Goal: Task Accomplishment & Management: Use online tool/utility

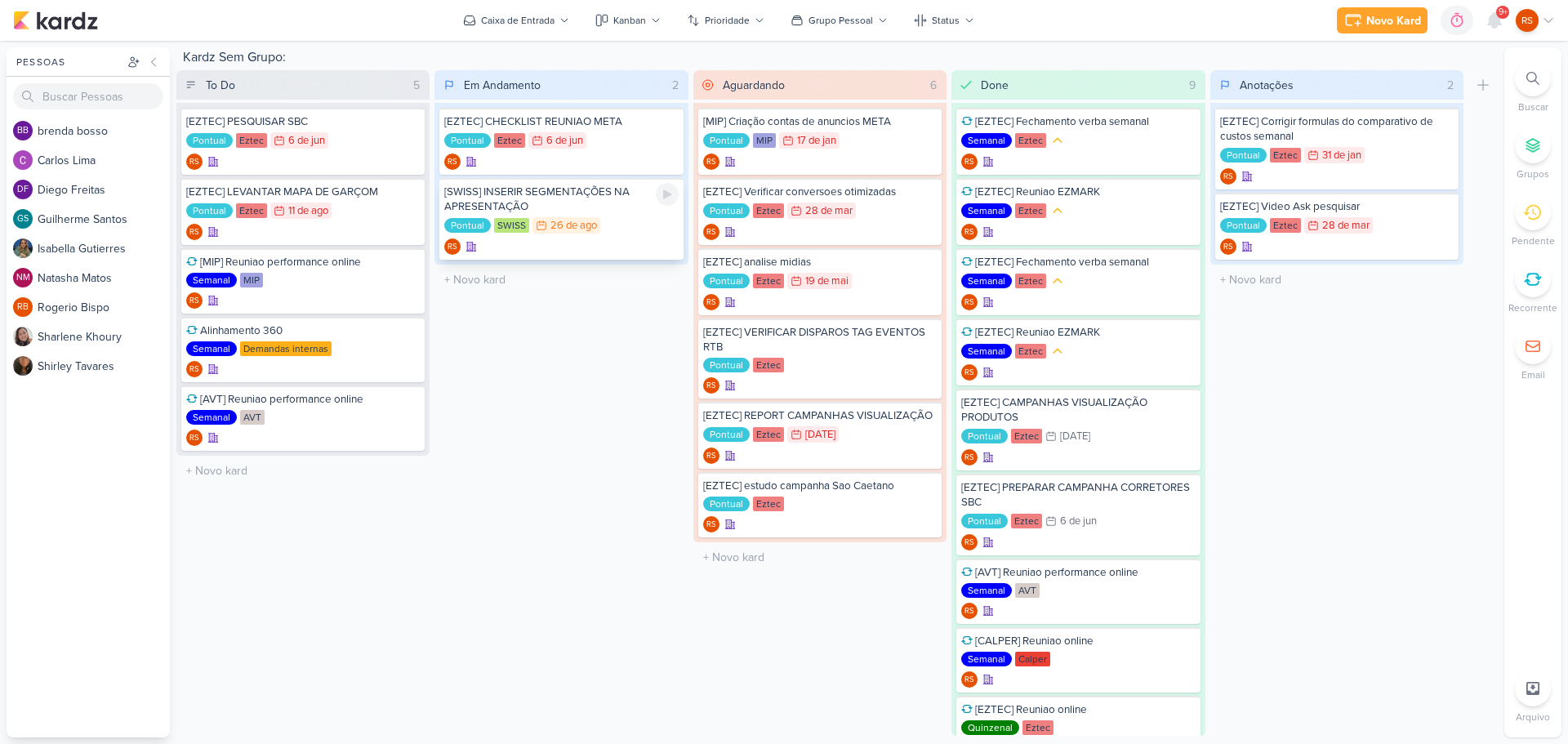
click at [570, 194] on div "[SWISS] INSERIR SEGMENTAÇÕES NA APRESENTAÇÃO" at bounding box center [561, 199] width 234 height 30
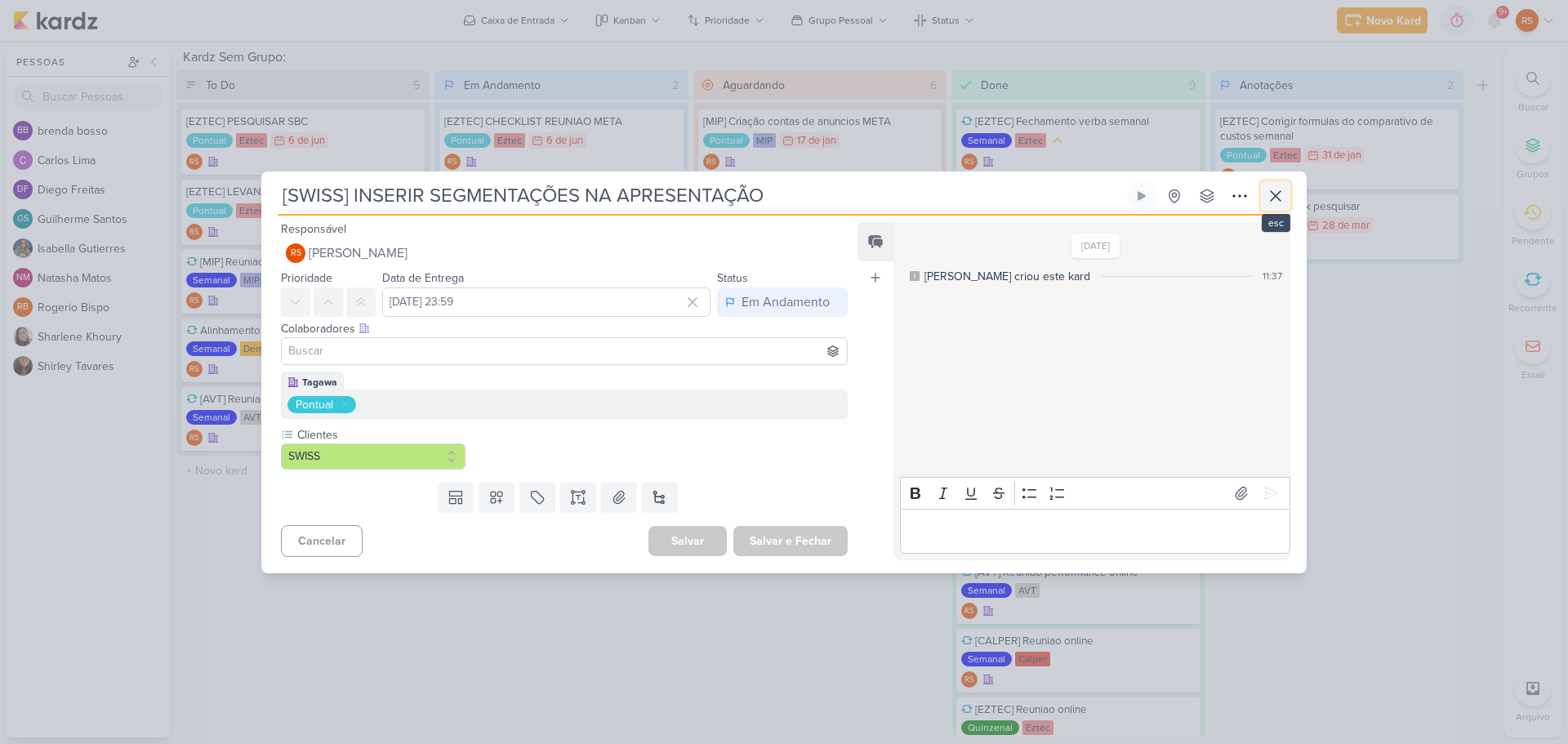
click at [1270, 182] on button at bounding box center [1276, 196] width 30 height 30
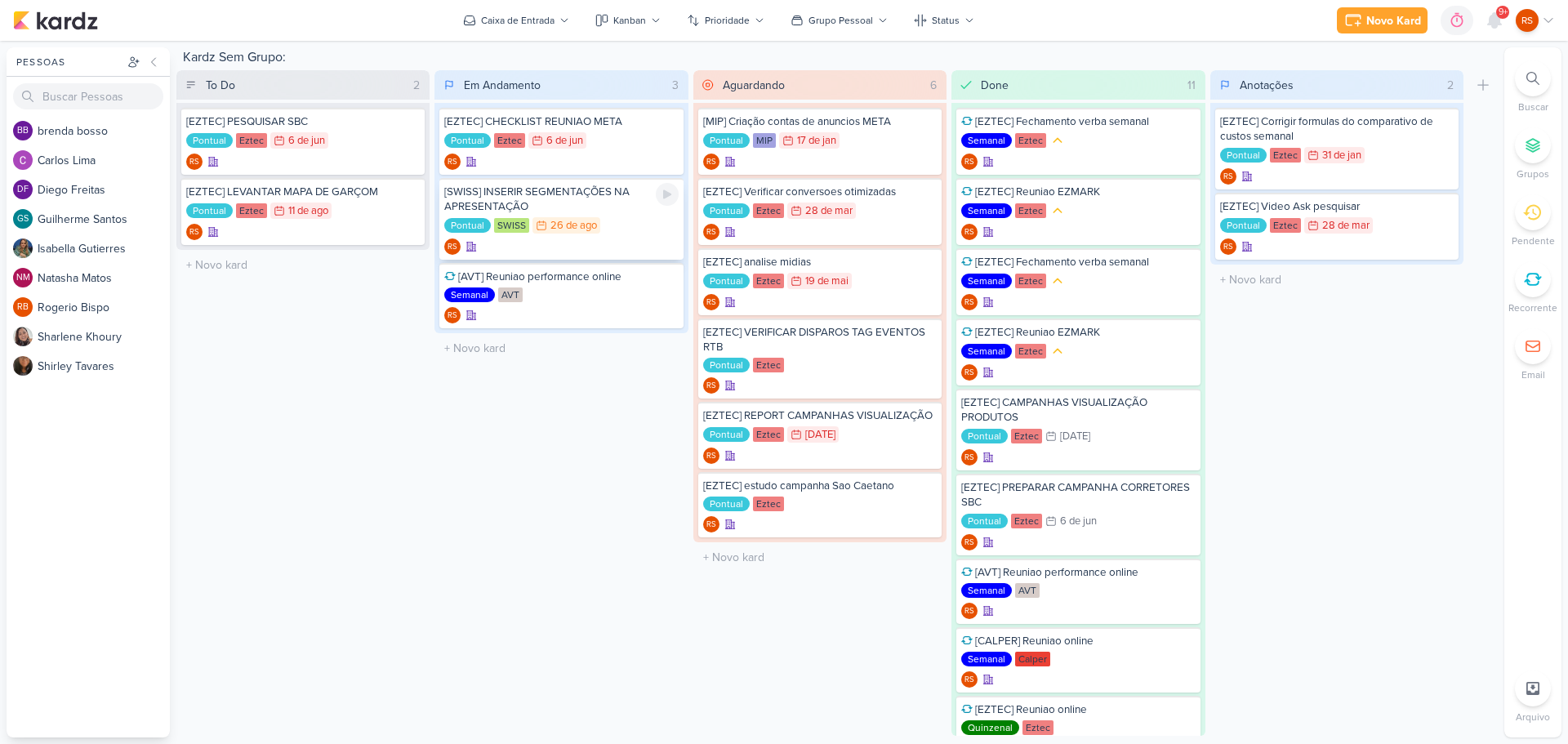
click at [579, 199] on div "[SWISS] INSERIR SEGMENTAÇÕES NA APRESENTAÇÃO" at bounding box center [561, 199] width 234 height 30
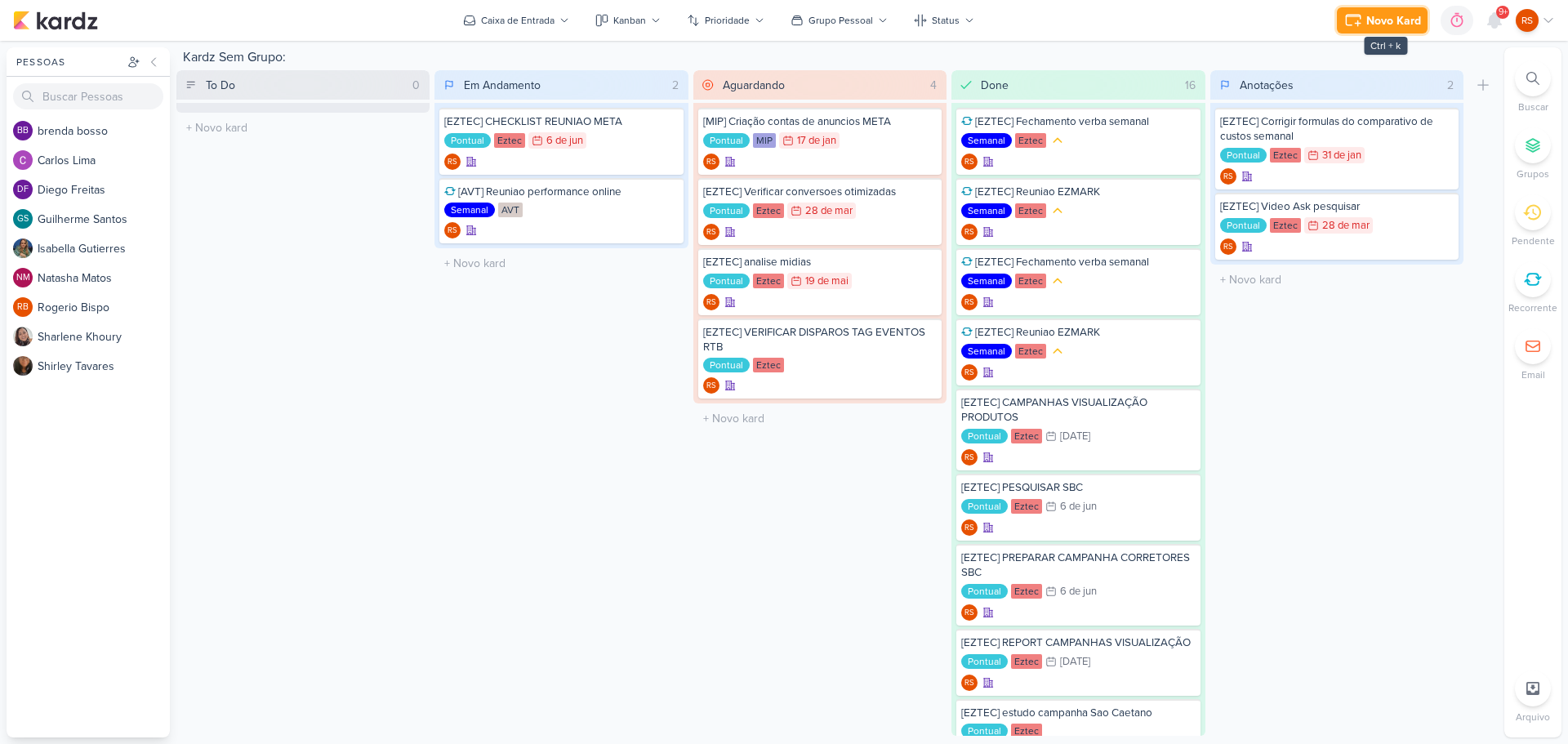
click at [1391, 15] on div "Novo Kard" at bounding box center [1393, 20] width 55 height 17
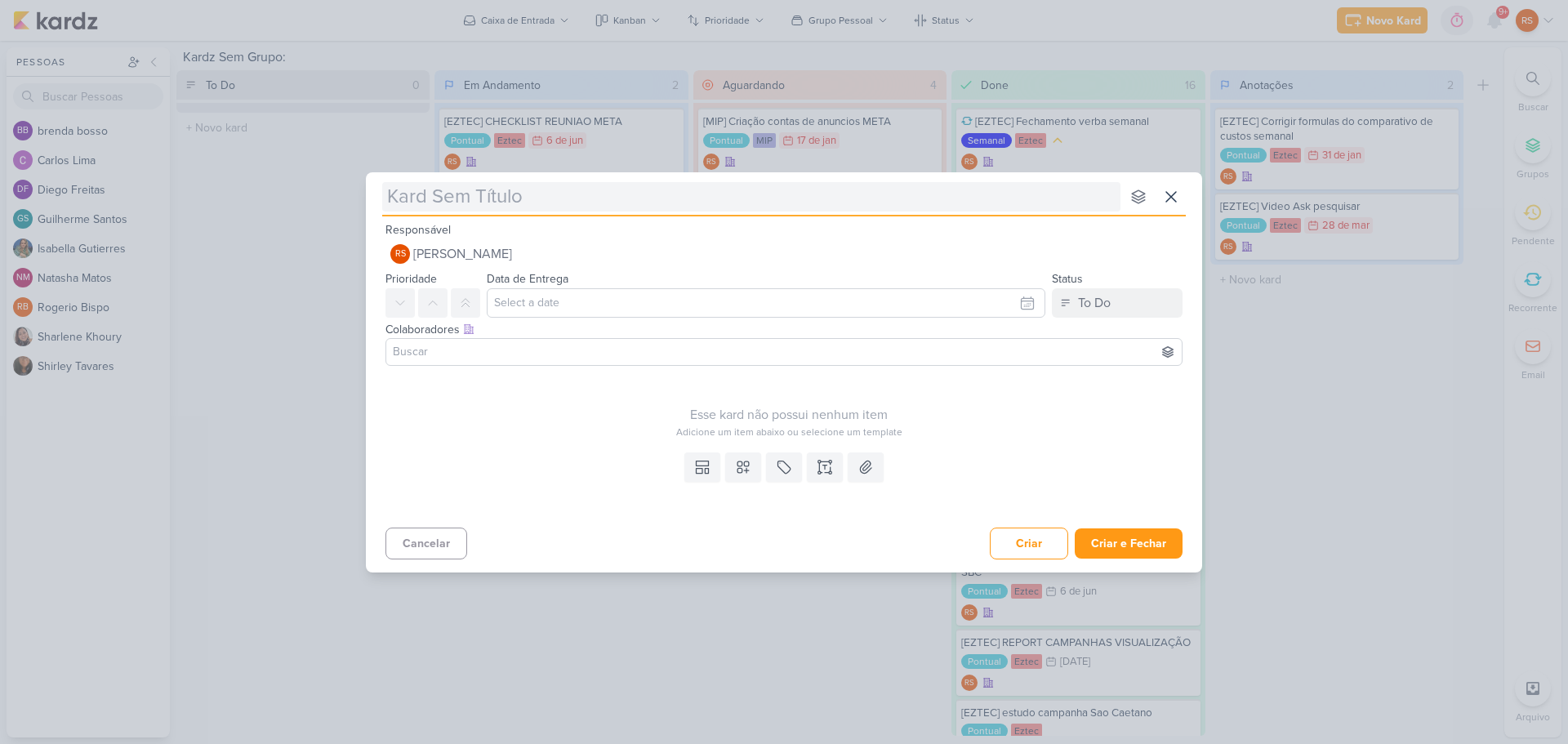
click at [530, 184] on input "text" at bounding box center [751, 197] width 738 height 30
type input "[CALPER"
type input "[CALPER]"
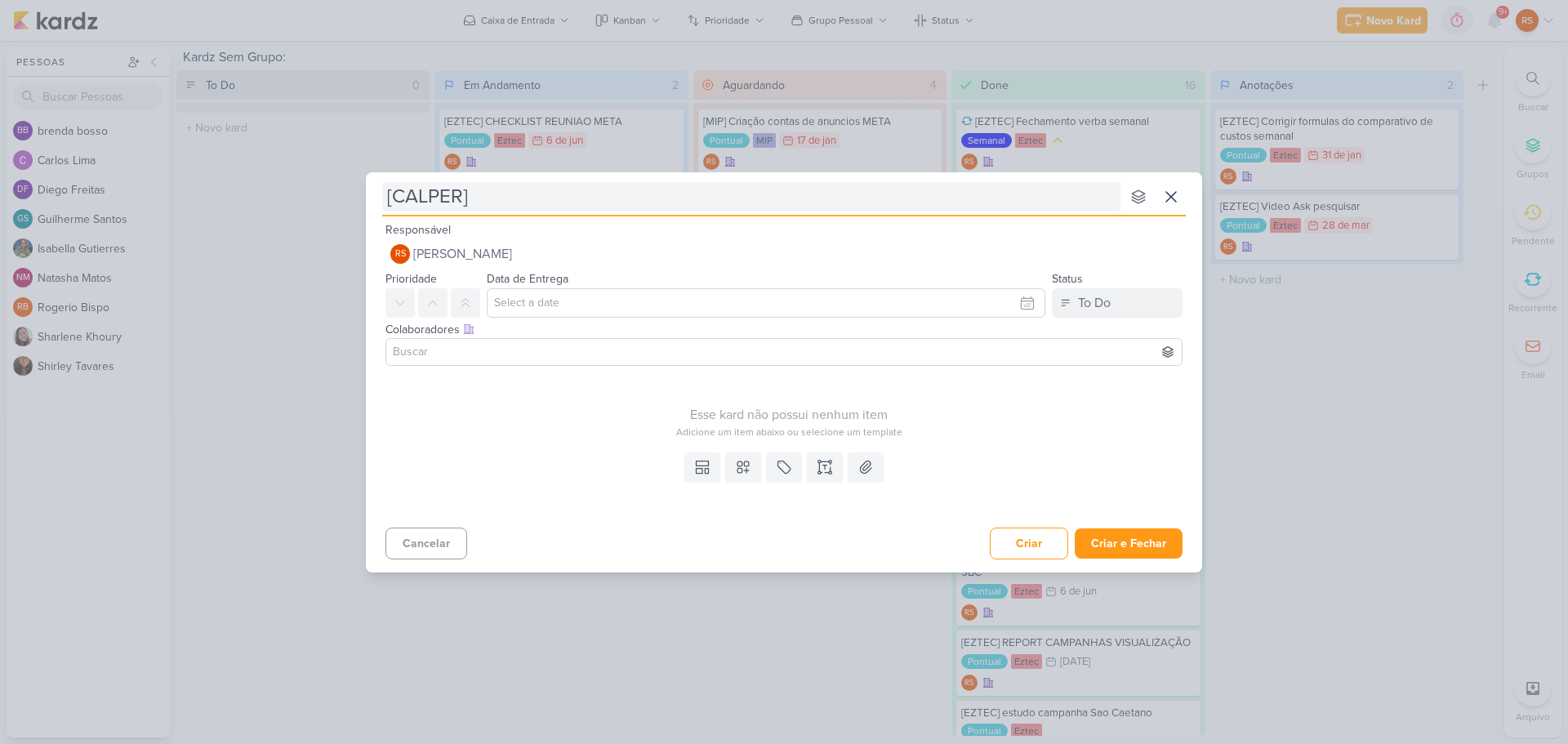
click at [532, 205] on input "[CALPER]" at bounding box center [751, 197] width 738 height 30
